Goal: Find specific page/section: Find specific page/section

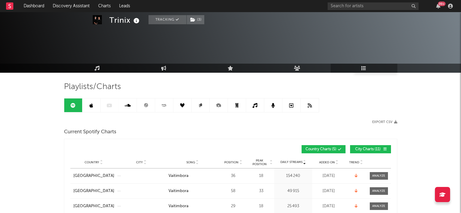
scroll to position [454, 0]
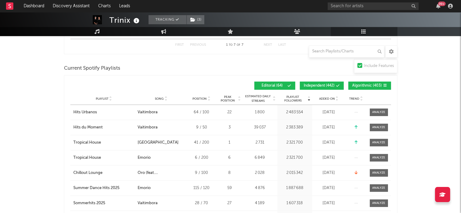
scroll to position [454, 0]
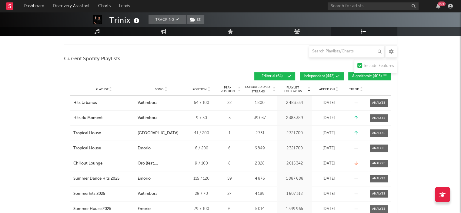
click at [325, 88] on span "Added On" at bounding box center [327, 90] width 16 height 4
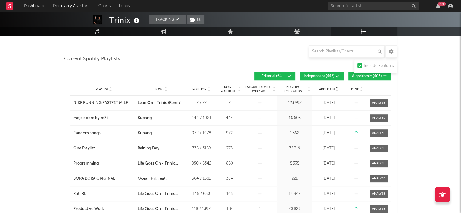
click at [325, 88] on span "Added On" at bounding box center [327, 90] width 16 height 4
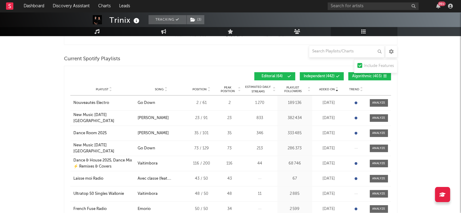
scroll to position [424, 0]
